Goal: Obtain resource: Download file/media

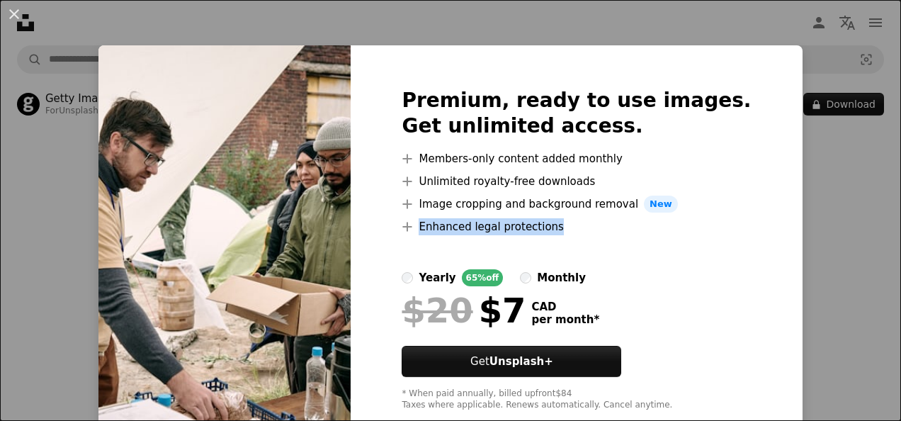
drag, startPoint x: 821, startPoint y: 216, endPoint x: 654, endPoint y: 264, distance: 173.9
click at [654, 264] on div "An X shape Premium, ready to use images. Get unlimited access. A plus sign Memb…" at bounding box center [450, 210] width 901 height 421
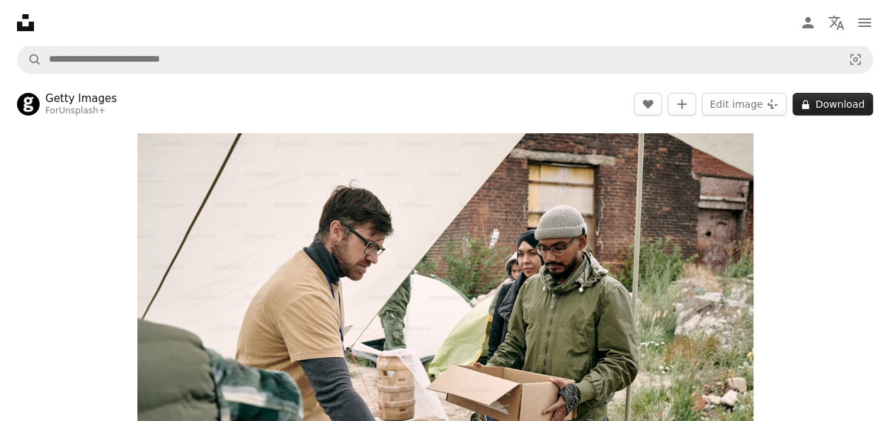
click at [819, 108] on button "A lock Download" at bounding box center [832, 104] width 81 height 23
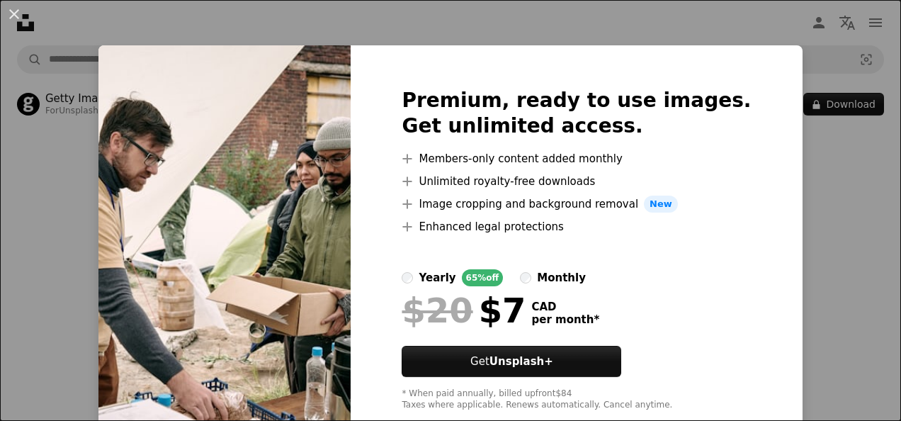
click at [554, 279] on div "monthly" at bounding box center [561, 277] width 49 height 17
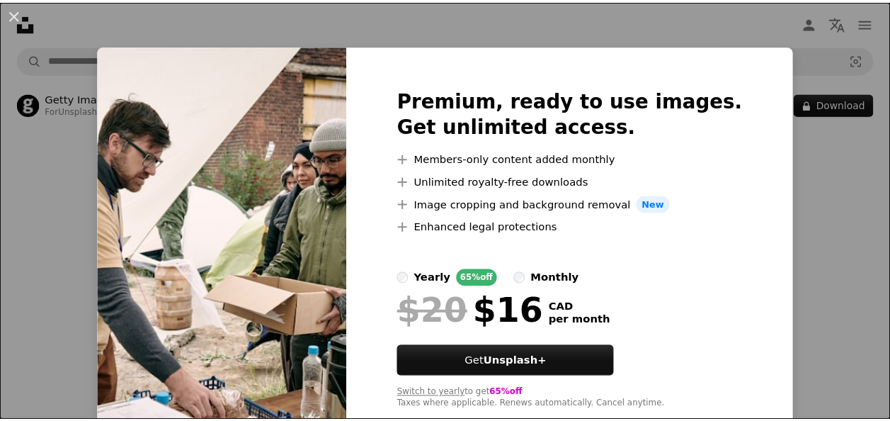
scroll to position [34, 0]
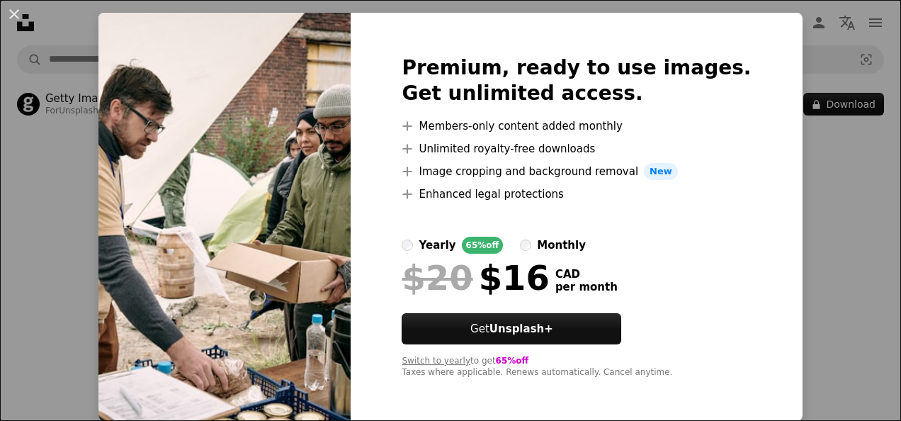
click at [799, 307] on div "An X shape Premium, ready to use images. Get unlimited access. A plus sign Memb…" at bounding box center [450, 210] width 901 height 421
